Goal: Task Accomplishment & Management: Manage account settings

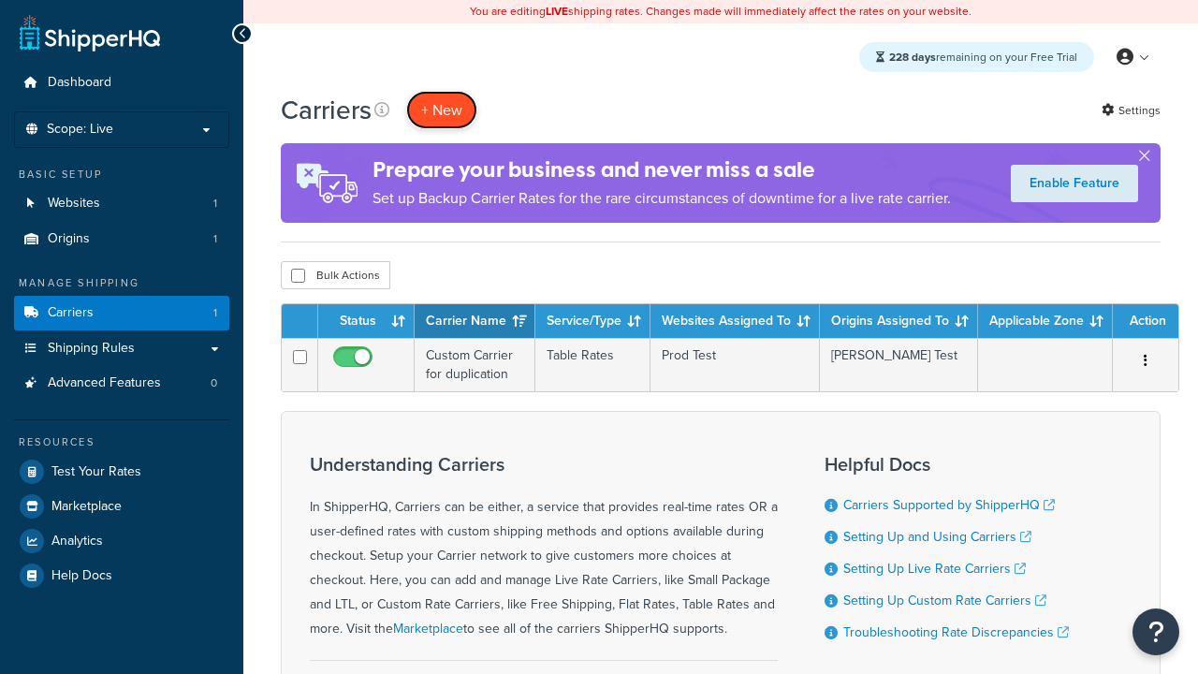
click at [442, 110] on button "+ New" at bounding box center [441, 110] width 71 height 38
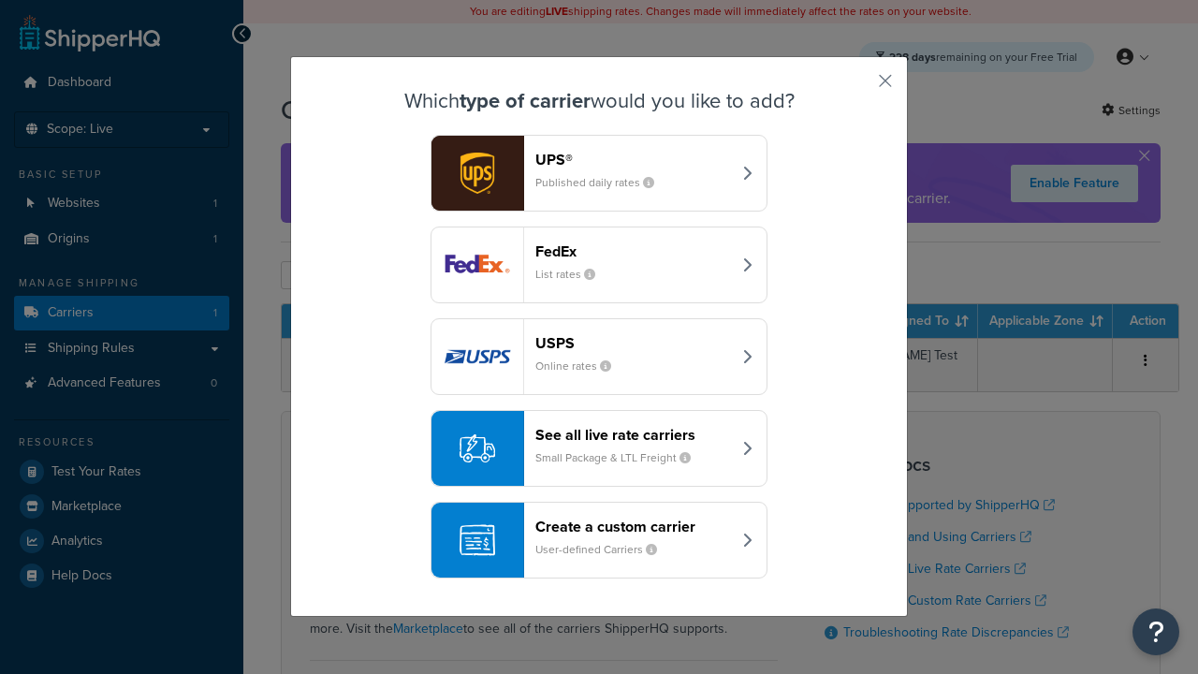
click at [633, 251] on header "FedEx" at bounding box center [633, 251] width 196 height 18
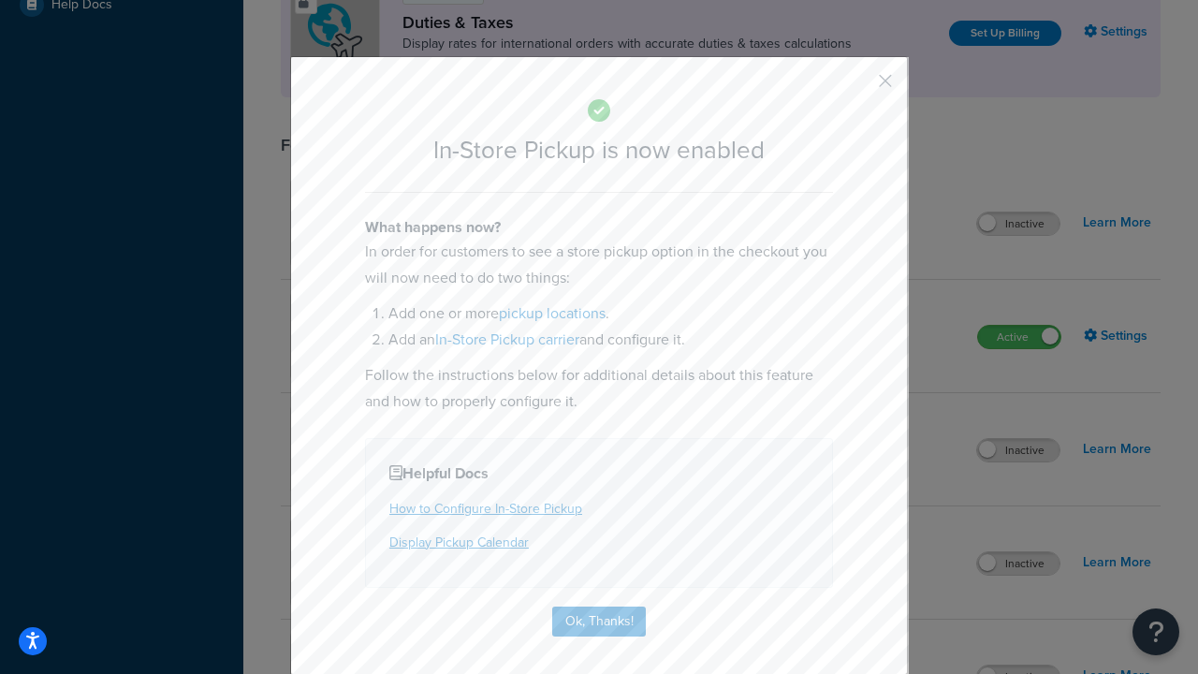
click at [857, 87] on button "button" at bounding box center [858, 87] width 5 height 5
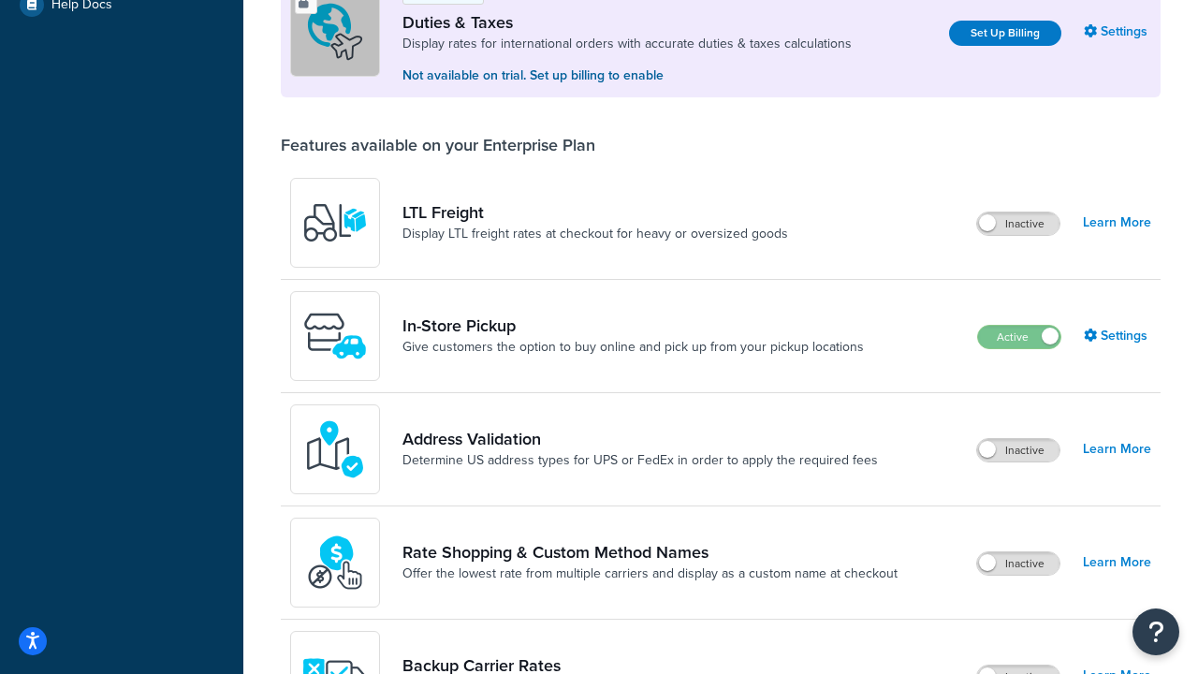
scroll to position [571, 0]
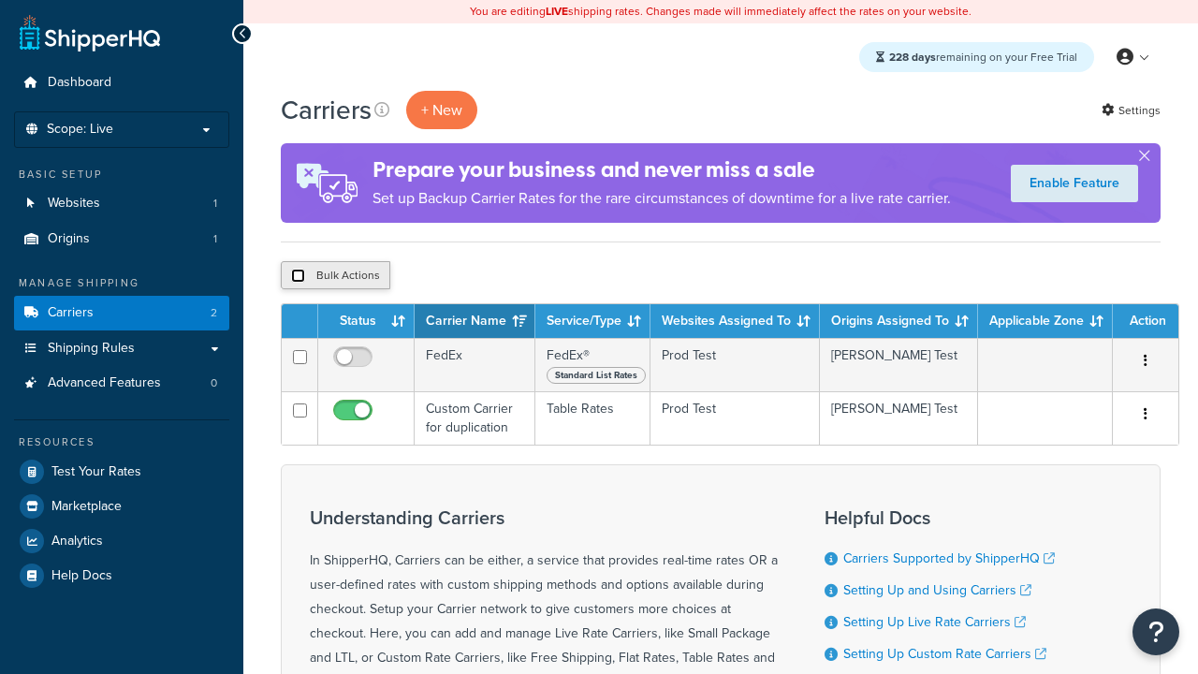
click at [298, 276] on input "checkbox" at bounding box center [298, 276] width 14 height 14
checkbox input "true"
click at [504, 276] on button "Delete" at bounding box center [499, 275] width 65 height 28
